Goal: Task Accomplishment & Management: Use online tool/utility

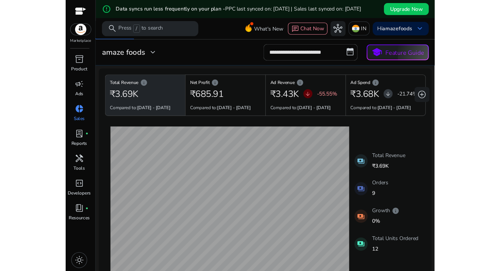
scroll to position [11, 0]
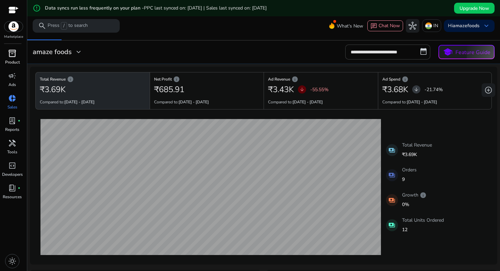
click at [16, 54] on span "inventory_2" at bounding box center [12, 53] width 8 height 8
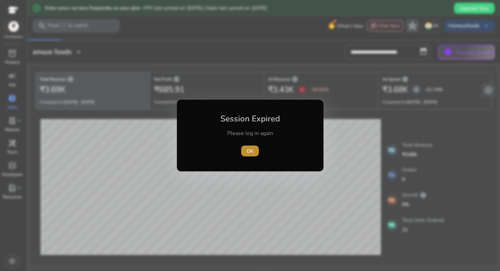
click at [252, 151] on span "OK" at bounding box center [250, 151] width 7 height 7
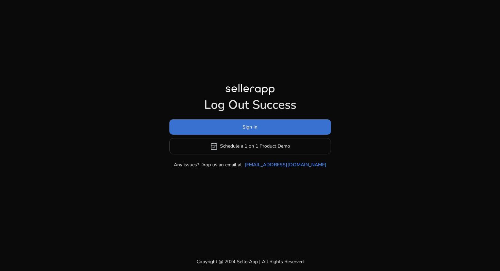
click at [244, 126] on span "Sign In" at bounding box center [249, 126] width 15 height 7
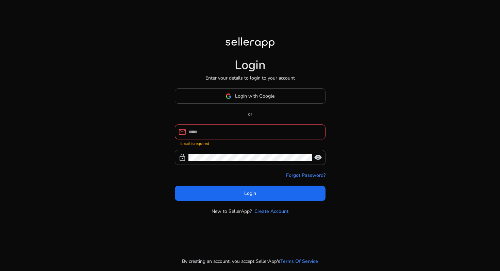
type input "**********"
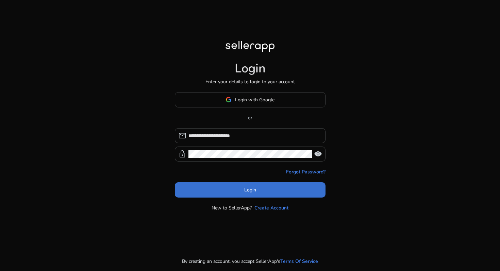
click at [249, 191] on span "Login" at bounding box center [250, 189] width 12 height 7
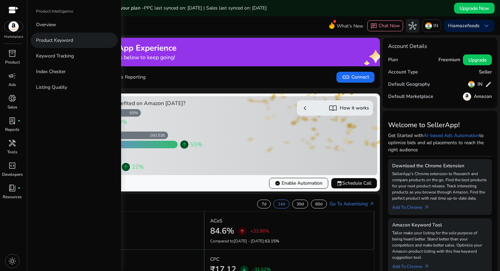
click at [67, 40] on p "Product Keyword" at bounding box center [54, 40] width 37 height 7
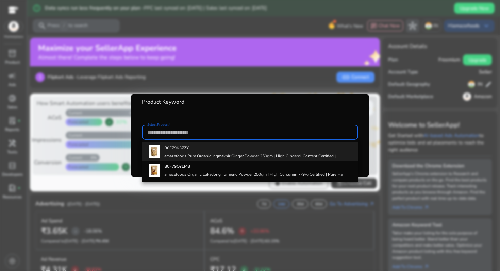
click at [190, 155] on h4 "amazefoods Pure Organic Ingmakhir Ginger Powder 250gm | High Gingerol Content C…" at bounding box center [251, 155] width 175 height 5
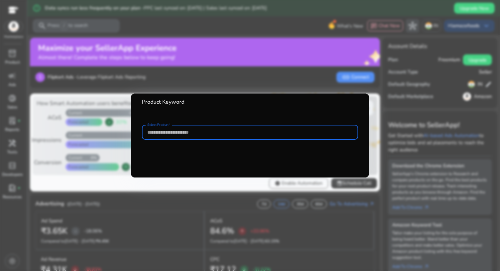
type input "**********"
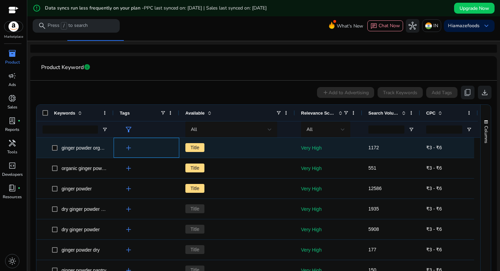
click at [130, 145] on span "add" at bounding box center [128, 148] width 8 height 8
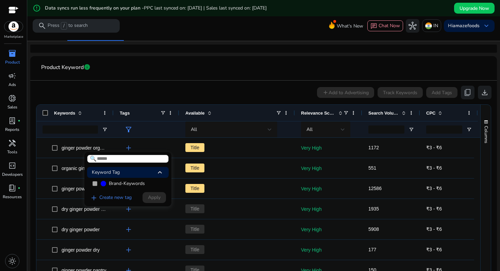
click at [139, 174] on div "Keyword Tag keyboard_arrow_up" at bounding box center [128, 172] width 82 height 11
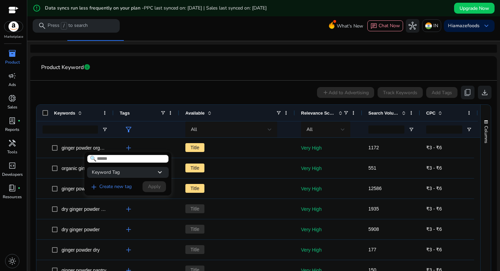
click at [139, 174] on div "Keyword Tag keyboard_arrow_down" at bounding box center [128, 172] width 82 height 11
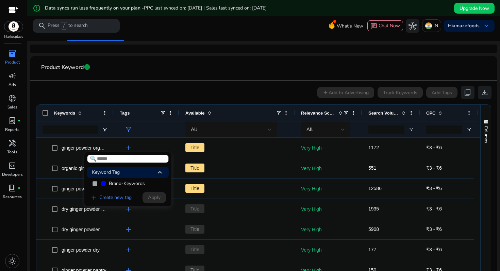
click at [160, 95] on div at bounding box center [250, 135] width 500 height 271
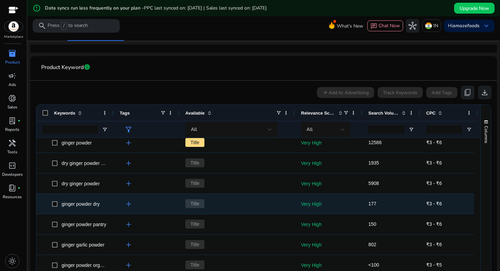
scroll to position [45, 0]
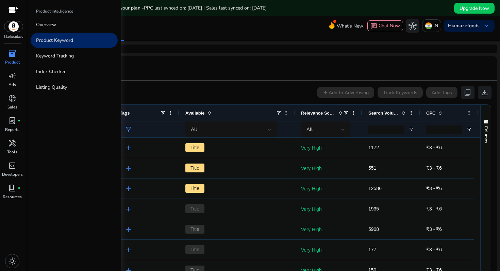
click at [14, 57] on span "inventory_2" at bounding box center [12, 53] width 8 height 8
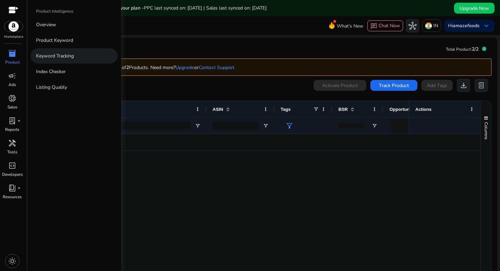
click at [60, 52] on p "Keyword Tracking" at bounding box center [55, 55] width 38 height 7
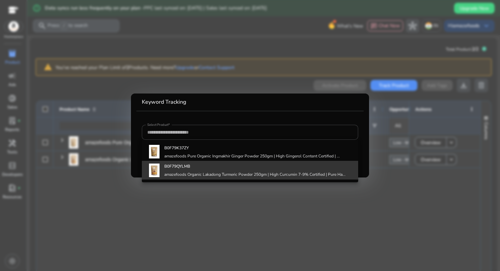
click at [185, 164] on b "B0F79QYLMB" at bounding box center [177, 166] width 26 height 5
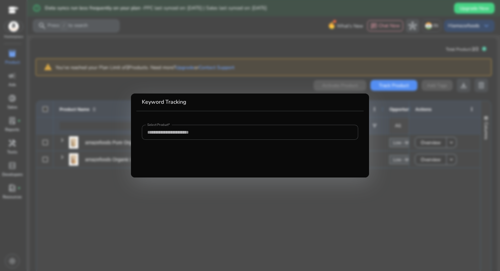
type input "**********"
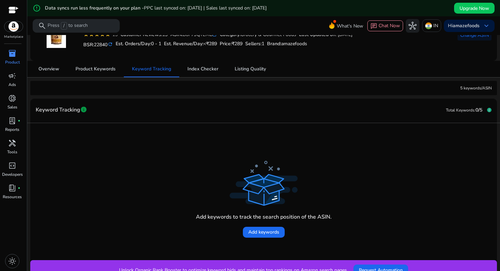
scroll to position [60, 0]
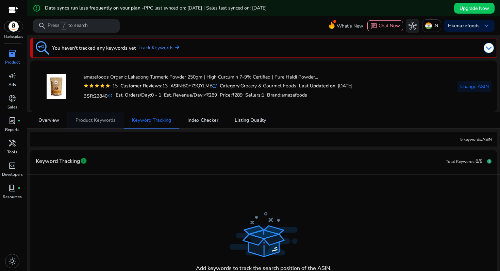
click at [113, 123] on span "Product Keywords" at bounding box center [95, 120] width 40 height 5
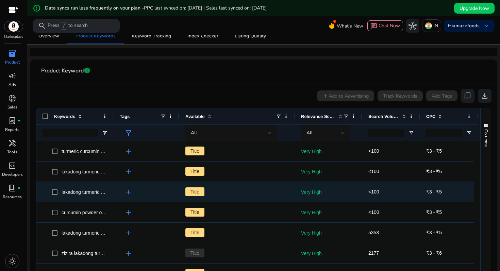
click at [103, 192] on span "lakadong turmeric curcumin" at bounding box center [91, 191] width 58 height 5
click at [305, 190] on p "Very High" at bounding box center [328, 192] width 55 height 14
click at [73, 192] on span "lakadong turmeric curcumin" at bounding box center [91, 191] width 58 height 5
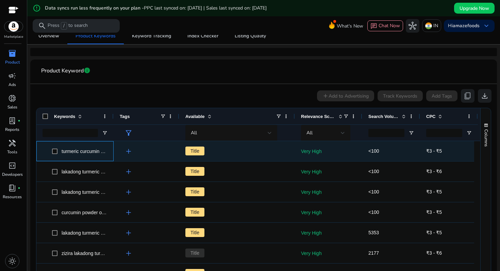
click at [107, 155] on span "turmeric curcumin powder organic" at bounding box center [79, 151] width 55 height 14
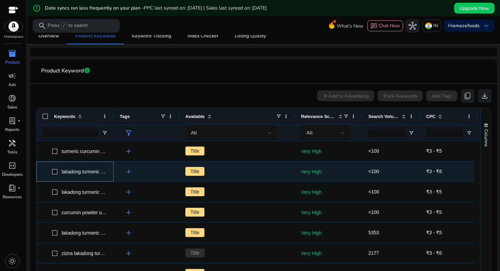
click at [98, 167] on div "lakadong turmeric from meghalaya" at bounding box center [84, 172] width 45 height 10
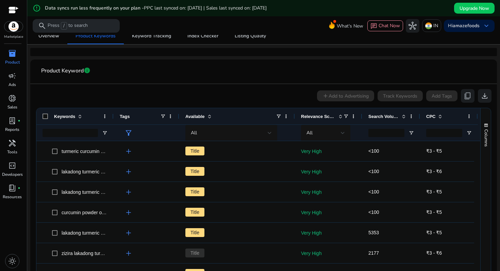
click at [19, 63] on p "Product" at bounding box center [12, 62] width 15 height 6
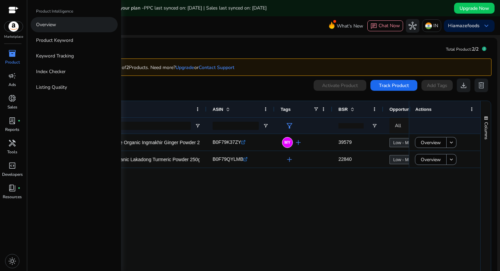
click at [51, 26] on p "Overview" at bounding box center [46, 24] width 20 height 7
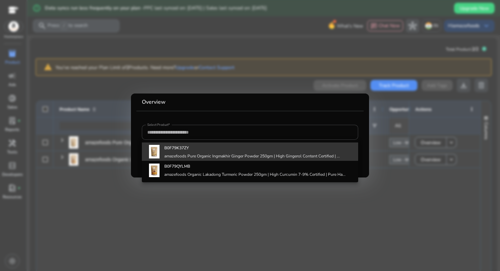
click at [206, 150] on h4 "B0F79K37ZY" at bounding box center [251, 147] width 175 height 5
type input "**********"
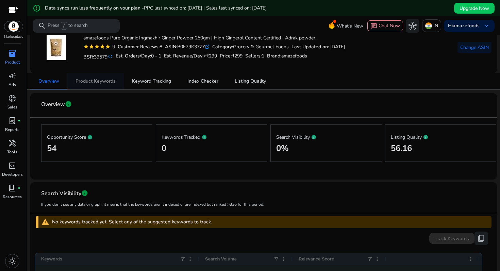
click at [106, 83] on span "Product Keywords" at bounding box center [95, 81] width 40 height 5
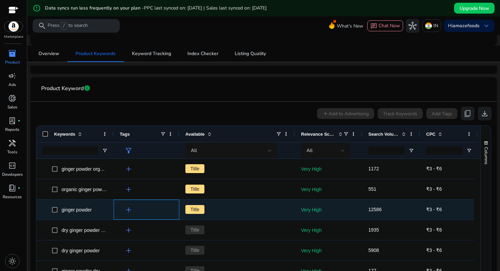
click at [130, 208] on span "add" at bounding box center [128, 210] width 8 height 8
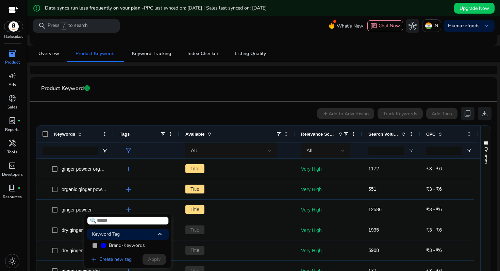
click at [75, 217] on div at bounding box center [250, 135] width 500 height 271
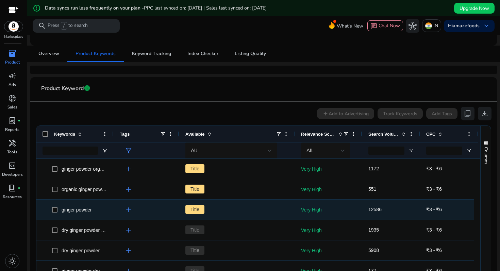
click at [76, 211] on span "ginger powder" at bounding box center [77, 209] width 30 height 5
click at [317, 214] on p "Very High" at bounding box center [328, 210] width 55 height 14
click at [125, 211] on span "add" at bounding box center [128, 210] width 8 height 8
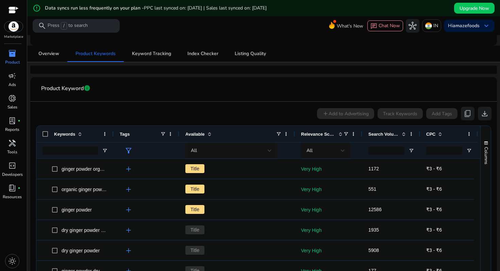
click at [133, 210] on div at bounding box center [250, 135] width 500 height 271
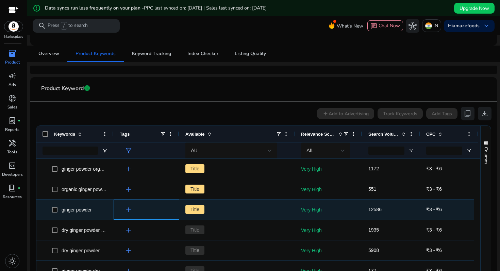
click at [130, 210] on span "add" at bounding box center [128, 210] width 8 height 8
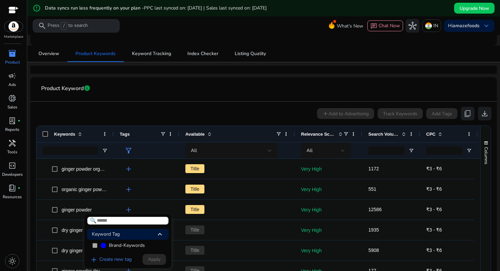
click at [130, 210] on div at bounding box center [250, 135] width 500 height 271
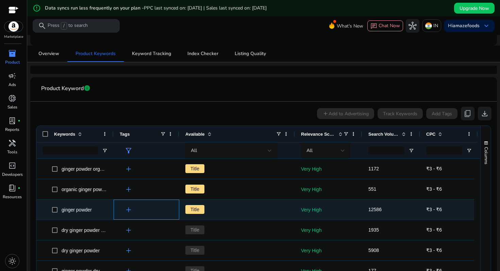
click at [179, 208] on div "add" at bounding box center [147, 210] width 66 height 20
click at [196, 209] on span "Title" at bounding box center [194, 209] width 19 height 9
click at [77, 213] on div "ginger powder" at bounding box center [77, 210] width 30 height 10
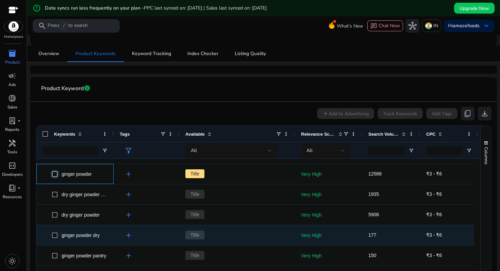
scroll to position [13, 0]
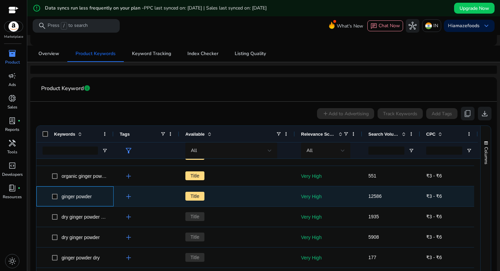
click at [83, 194] on span "ginger powder" at bounding box center [77, 196] width 30 height 5
click at [131, 195] on span "add" at bounding box center [128, 196] width 8 height 8
